Goal: Obtain resource: Obtain resource

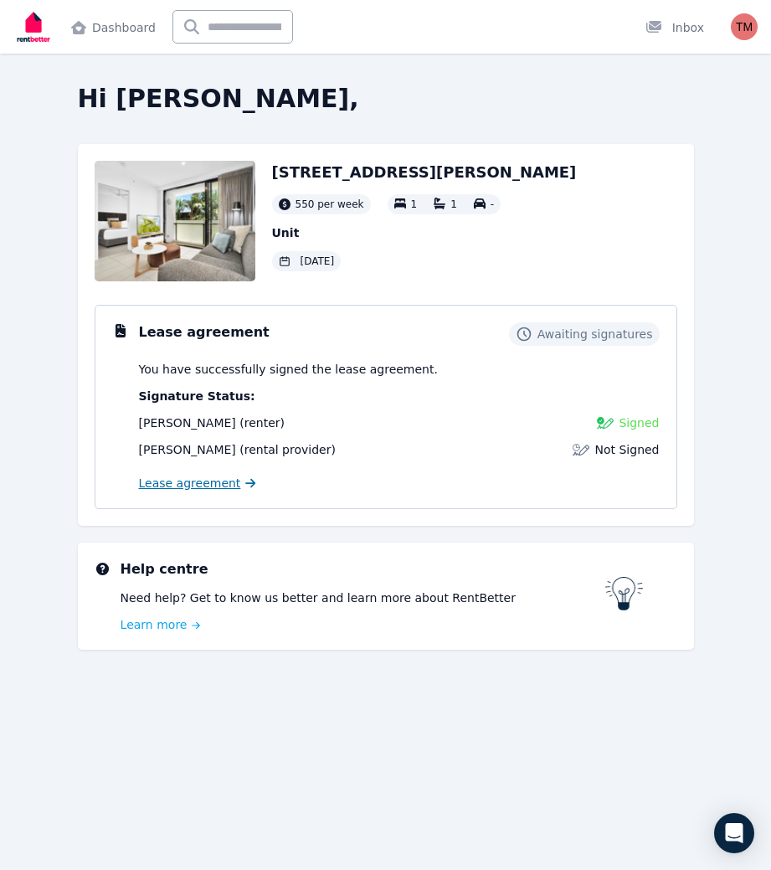
click at [193, 487] on span "Lease agreement" at bounding box center [190, 483] width 102 height 17
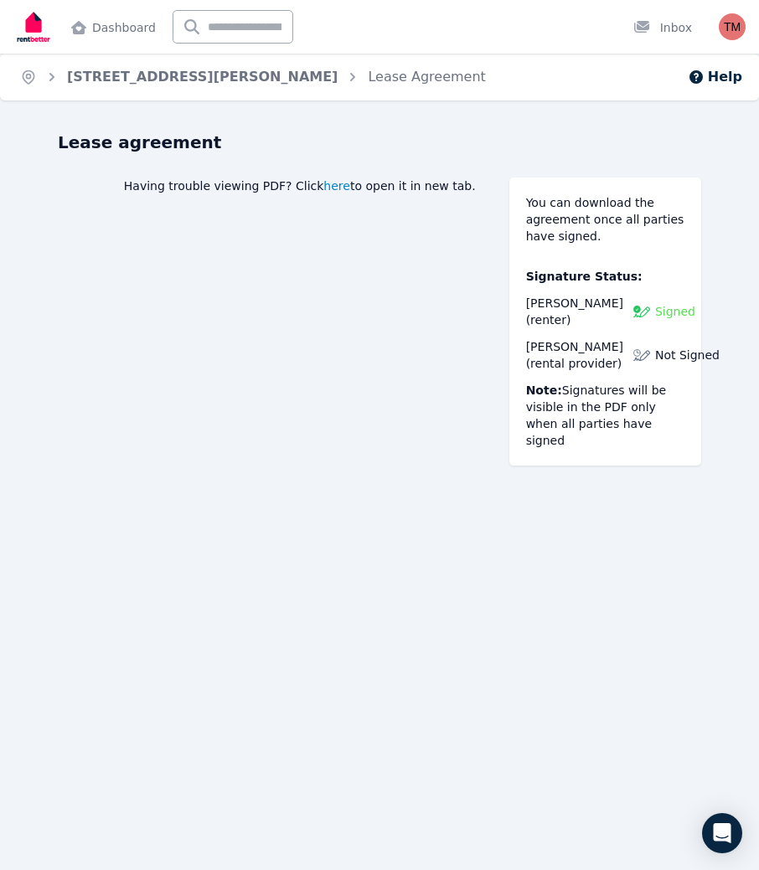
click at [350, 186] on span "here" at bounding box center [336, 186] width 27 height 17
